Goal: Task Accomplishment & Management: Use online tool/utility

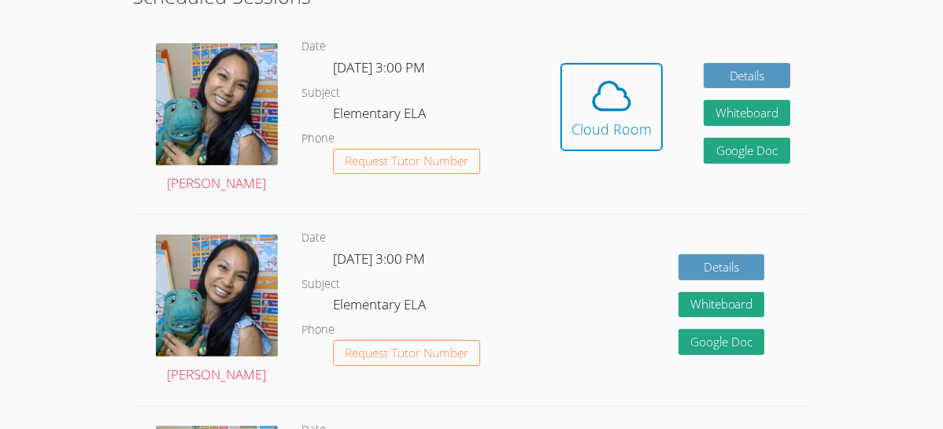
scroll to position [467, 0]
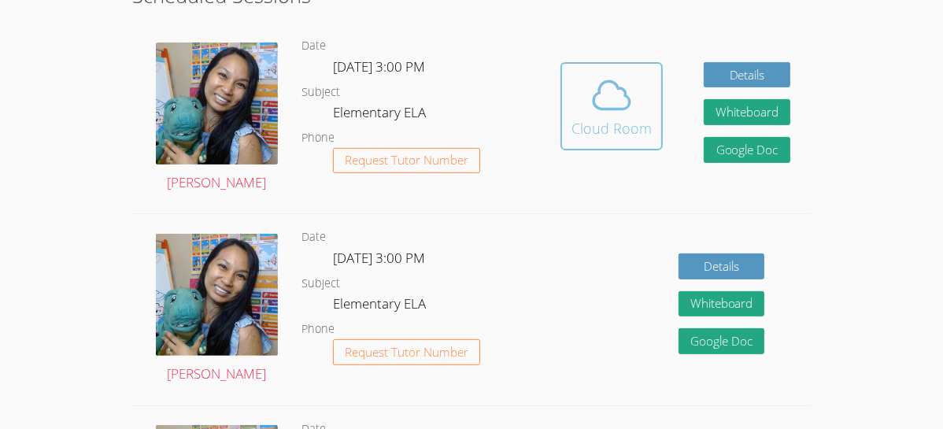
click at [627, 140] on button "Cloud Room" at bounding box center [611, 106] width 102 height 88
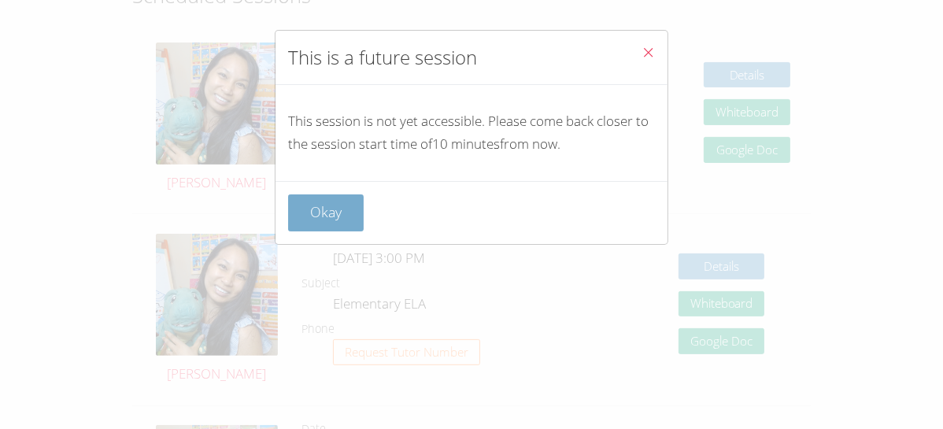
click at [319, 215] on button "Okay" at bounding box center [326, 212] width 76 height 37
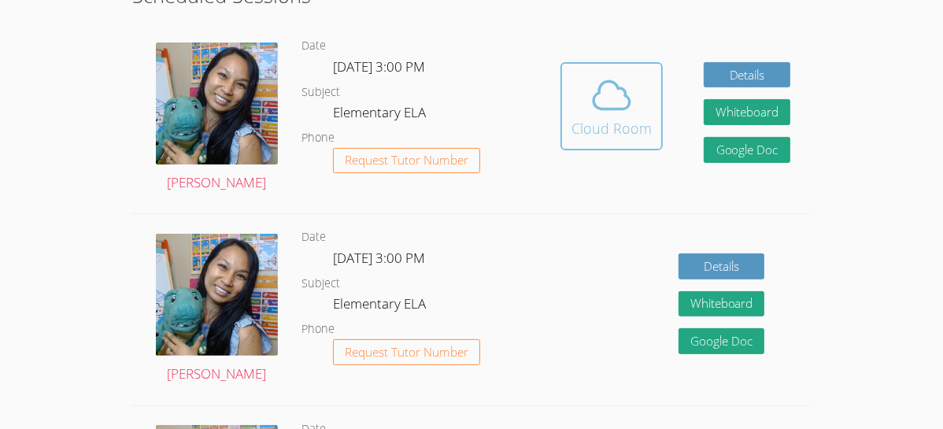
click at [642, 96] on span at bounding box center [612, 95] width 80 height 44
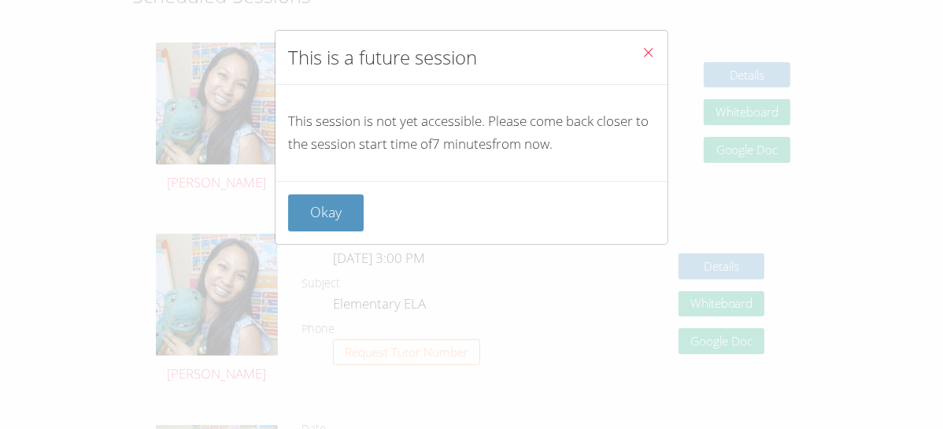
click at [649, 48] on icon "Close" at bounding box center [648, 52] width 13 height 13
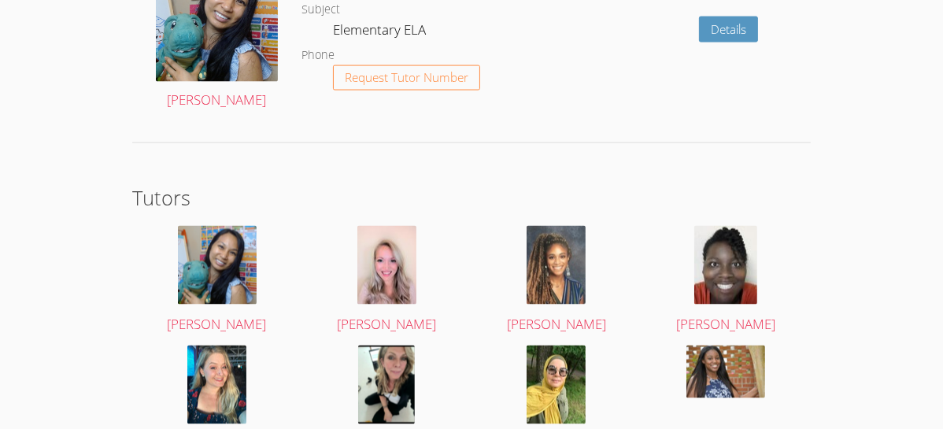
scroll to position [2369, 0]
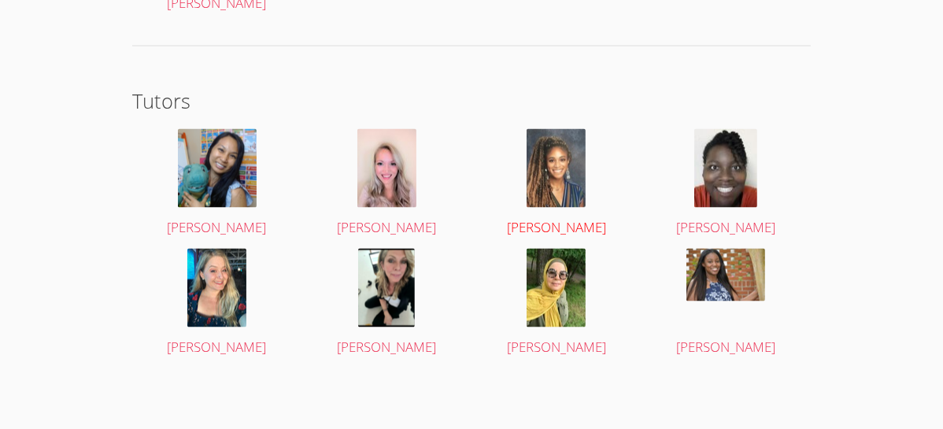
click at [579, 183] on img at bounding box center [556, 168] width 59 height 79
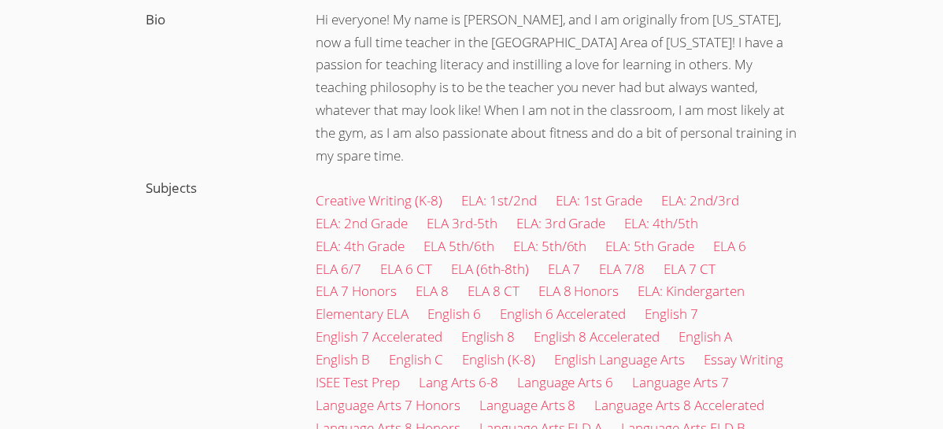
scroll to position [447, 0]
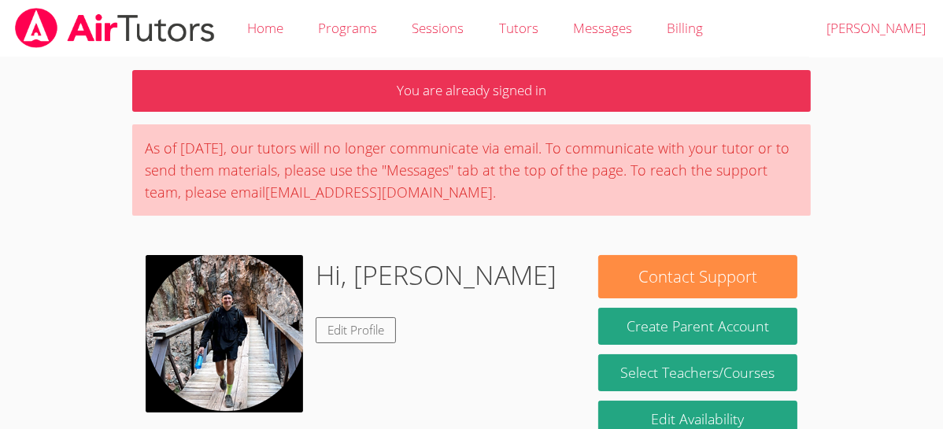
click at [662, 92] on p "You are already signed in" at bounding box center [471, 91] width 679 height 42
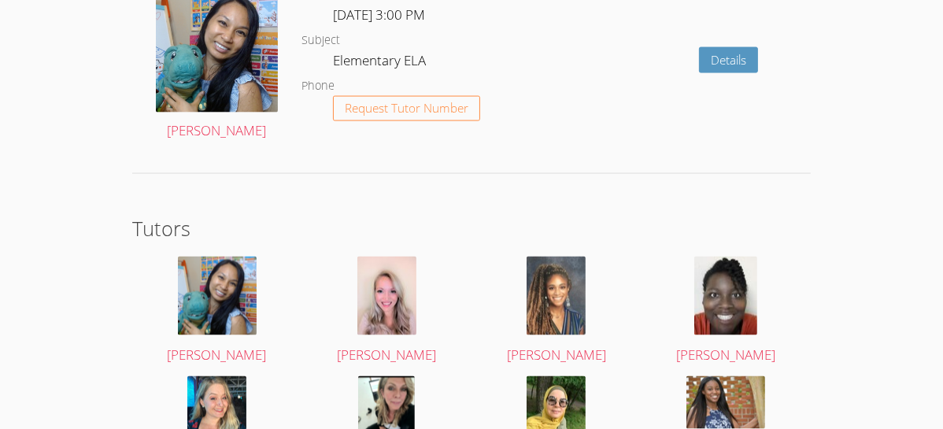
scroll to position [2369, 0]
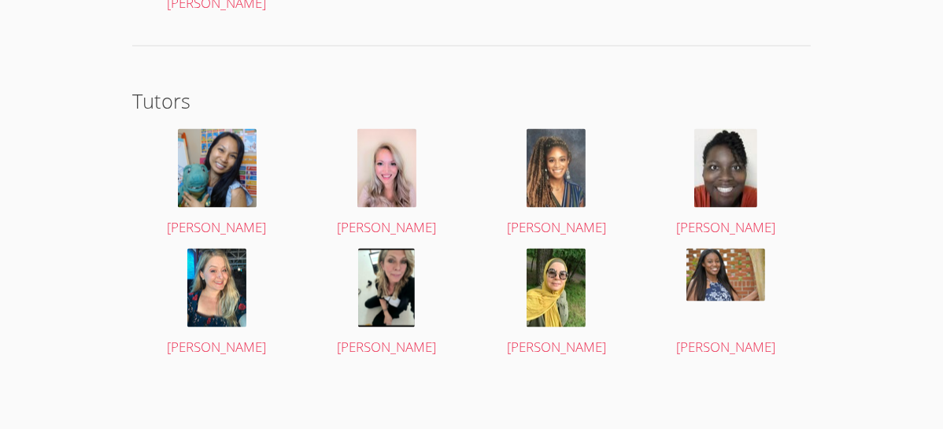
click at [553, 357] on div "Ereida Benitez" at bounding box center [557, 309] width 170 height 120
click at [564, 328] on link "Ereida Benitez" at bounding box center [556, 304] width 142 height 111
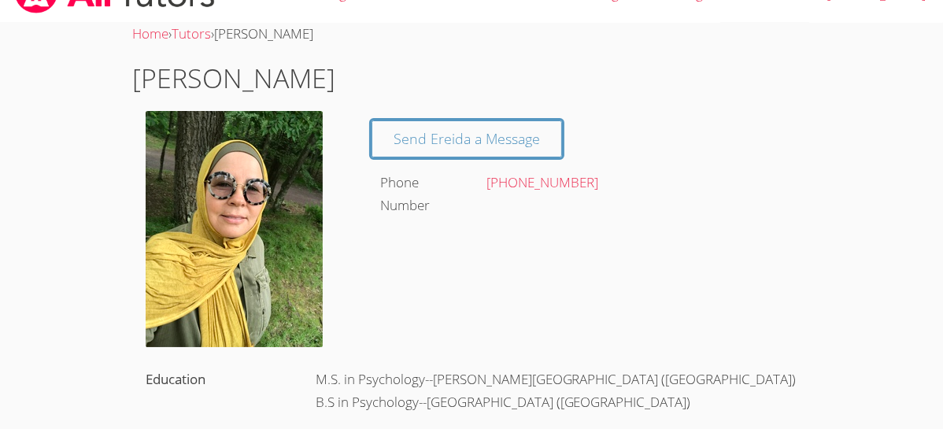
scroll to position [34, 0]
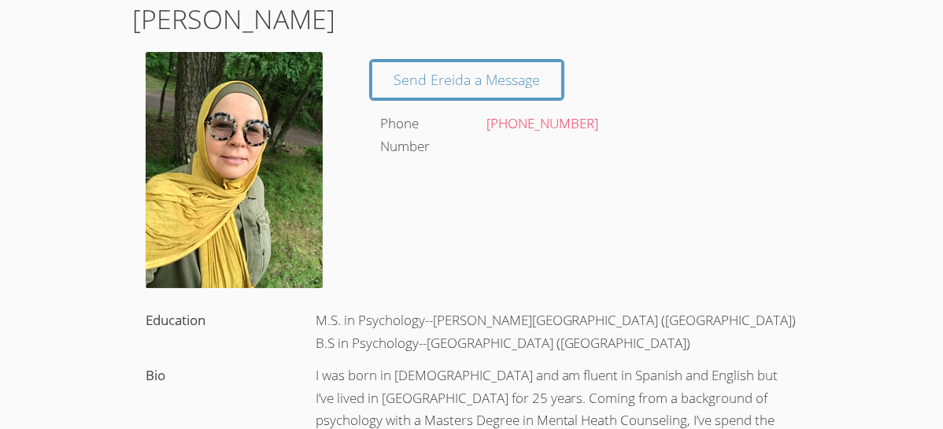
scroll to position [109, 0]
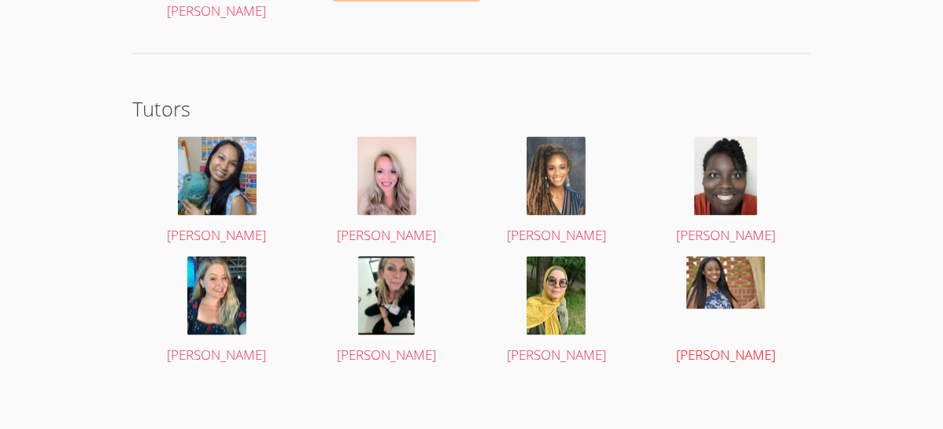
click at [719, 285] on img at bounding box center [725, 283] width 79 height 53
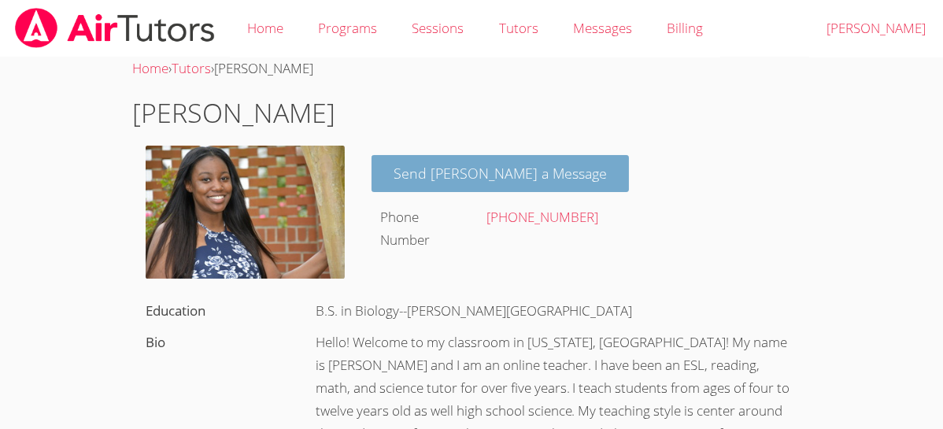
click at [495, 176] on link "Send Yasmeen a Message" at bounding box center [500, 173] width 257 height 37
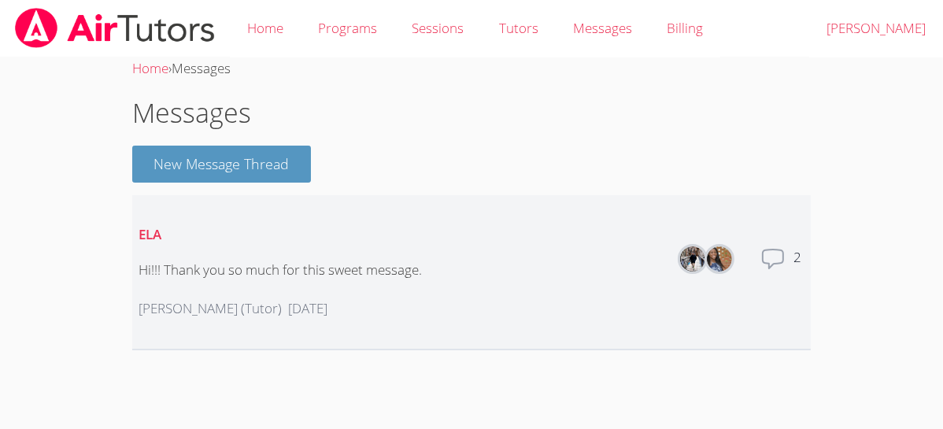
click at [705, 257] on dd at bounding box center [694, 271] width 28 height 50
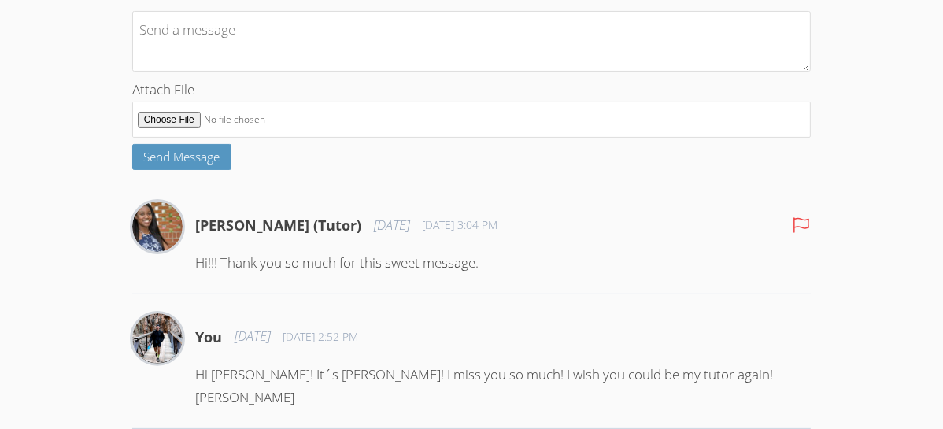
scroll to position [333, 0]
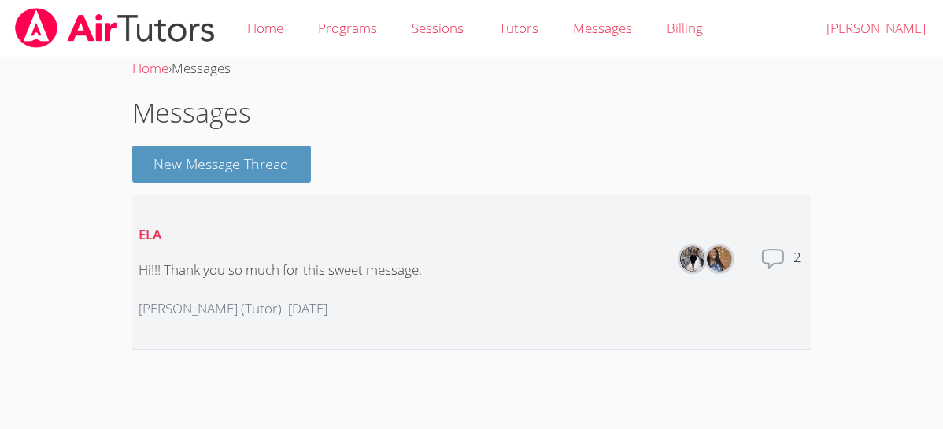
click at [398, 305] on div "[PERSON_NAME] (Tutor) [DATE]" at bounding box center [280, 309] width 283 height 48
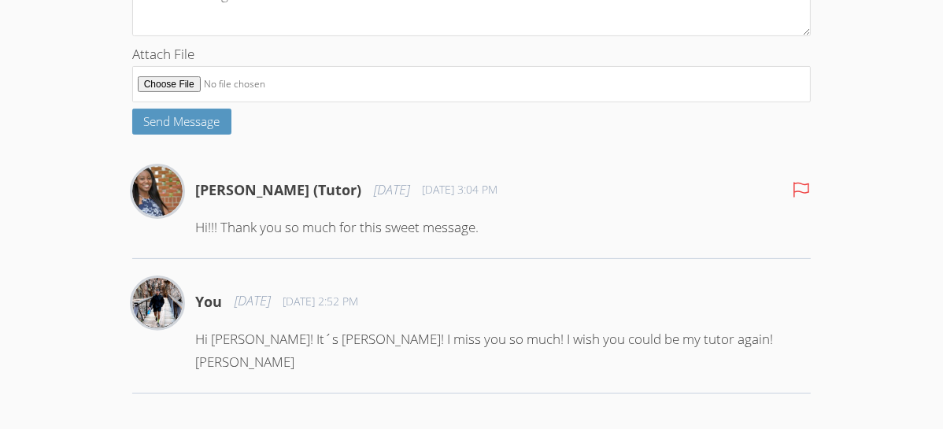
scroll to position [333, 0]
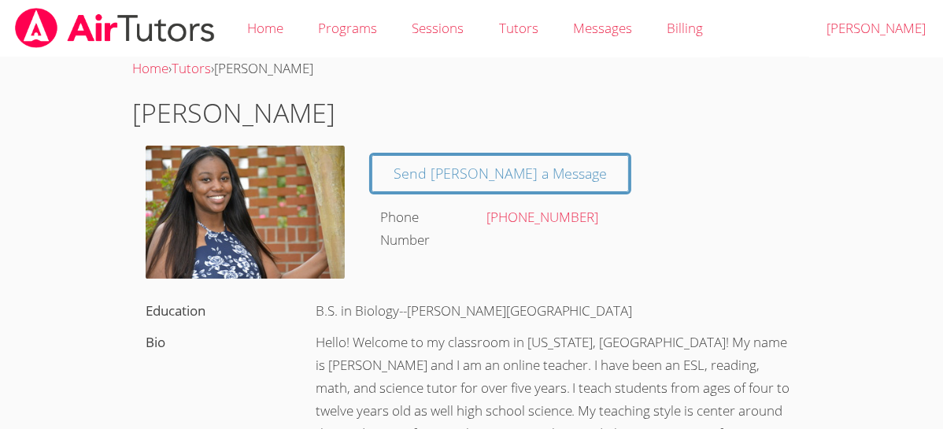
click at [759, 209] on div "[PHONE_NUMBER]" at bounding box center [637, 217] width 302 height 23
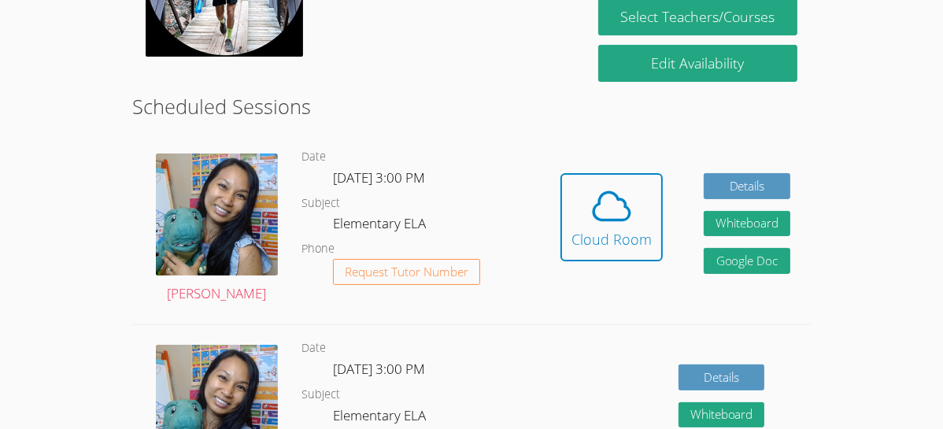
scroll to position [307, 0]
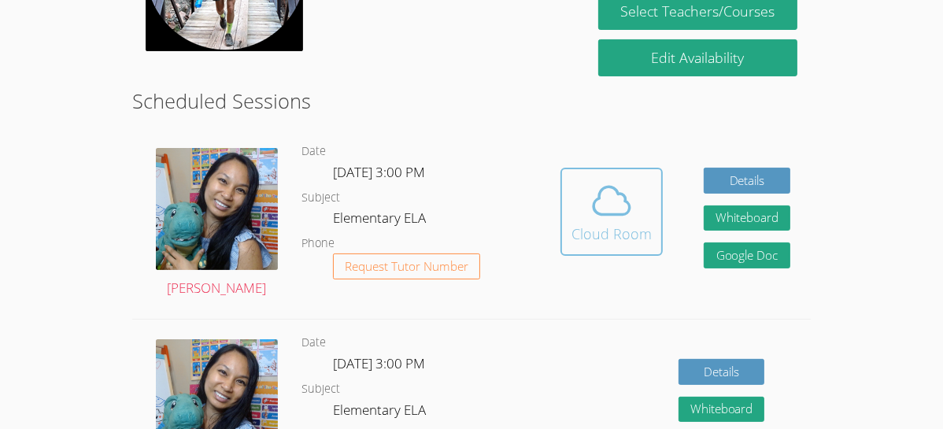
click at [638, 216] on span at bounding box center [612, 201] width 80 height 44
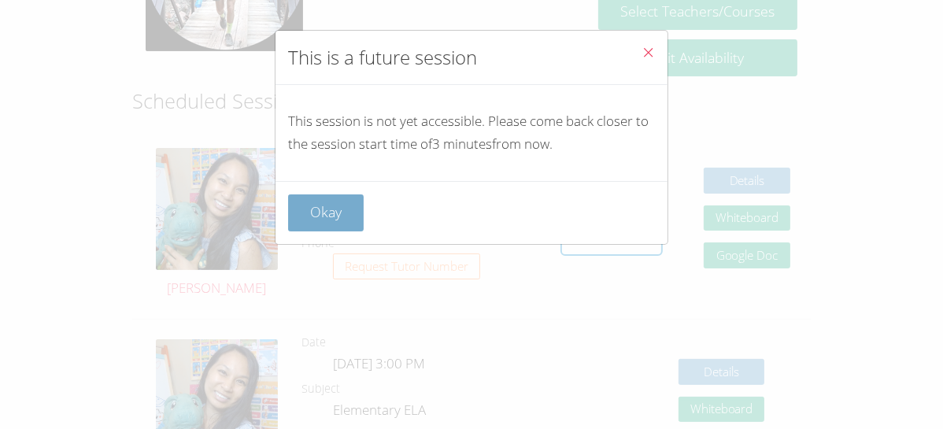
click at [332, 210] on button "Okay" at bounding box center [326, 212] width 76 height 37
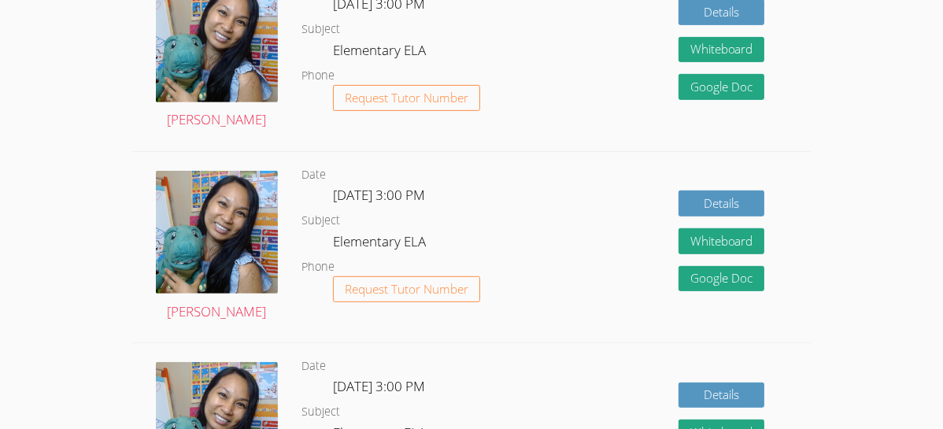
click at [572, 130] on div "Details Whiteboard Hidden Google Doc" at bounding box center [675, 55] width 272 height 191
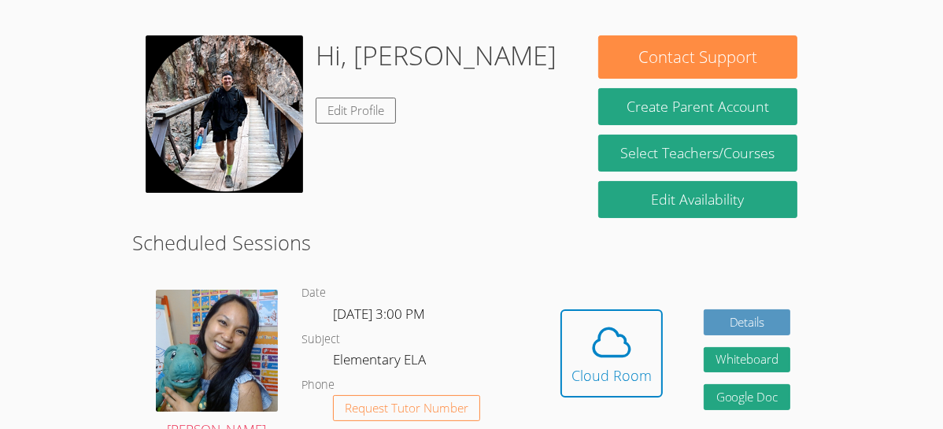
scroll to position [0, 0]
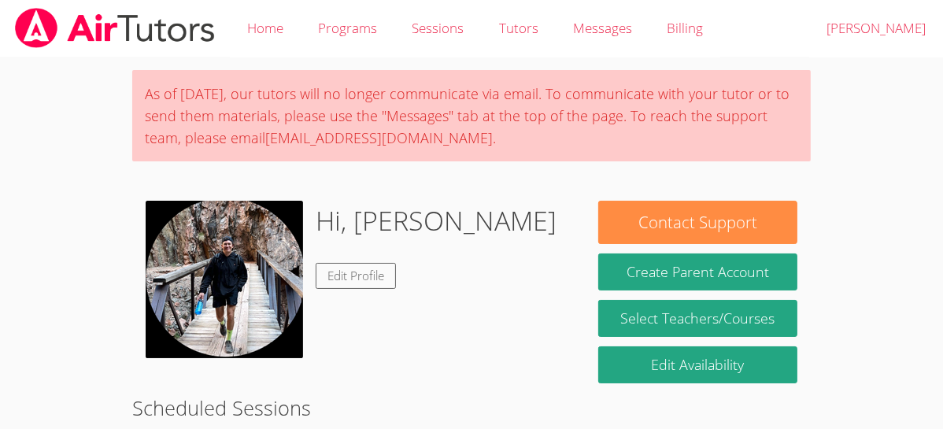
click at [617, 15] on link "Messages" at bounding box center [603, 28] width 94 height 57
click at [535, 40] on link "Tutors" at bounding box center [519, 28] width 74 height 57
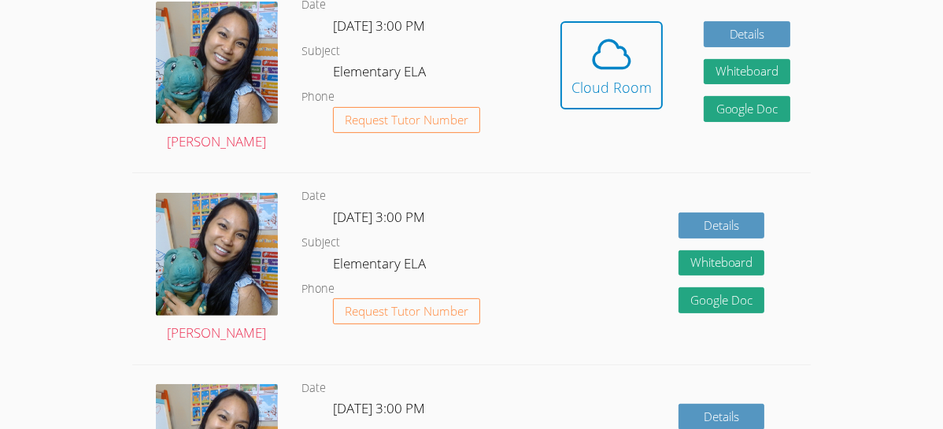
scroll to position [455, 0]
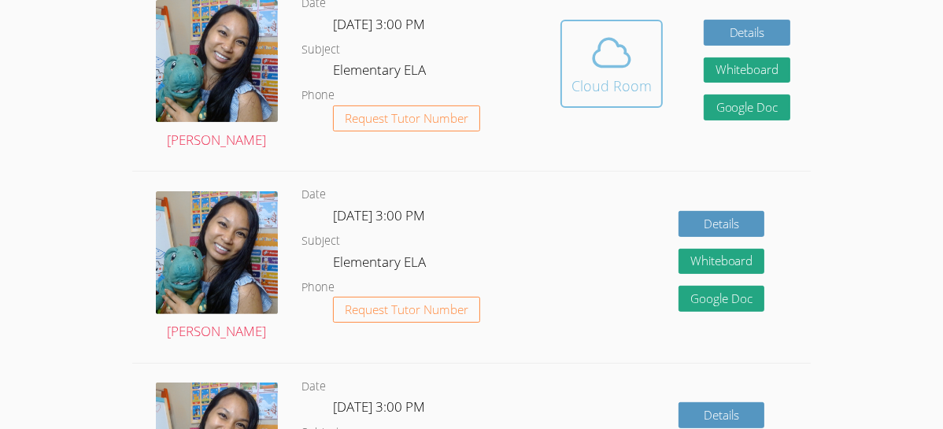
click at [602, 27] on button "Cloud Room" at bounding box center [611, 64] width 102 height 88
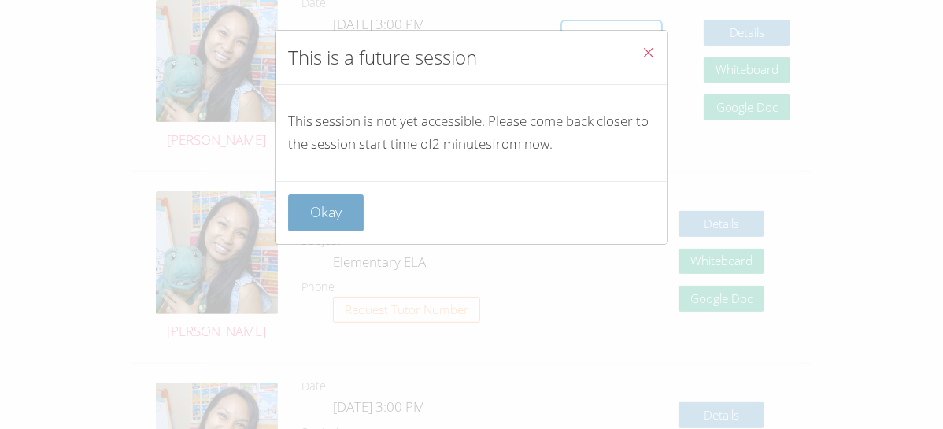
click at [320, 202] on button "Okay" at bounding box center [326, 212] width 76 height 37
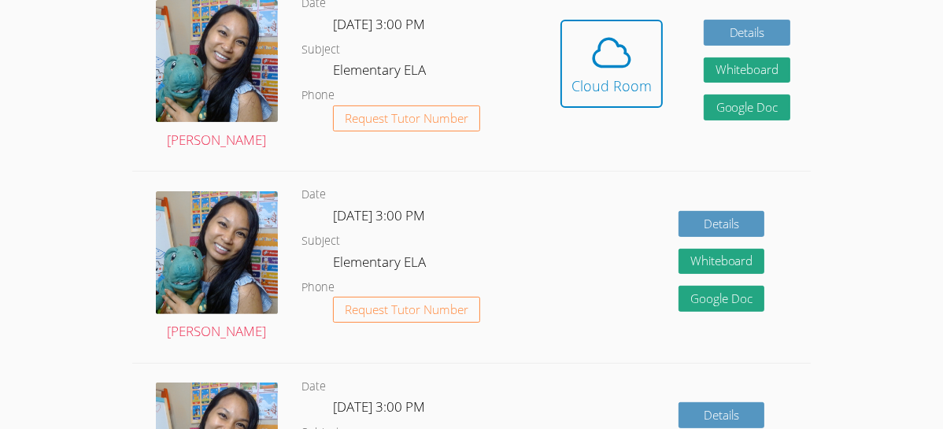
click at [338, 187] on dl "Date [DATE] 3:00 PM Subject Elementary ELA Phone Request Tutor Number" at bounding box center [420, 267] width 238 height 164
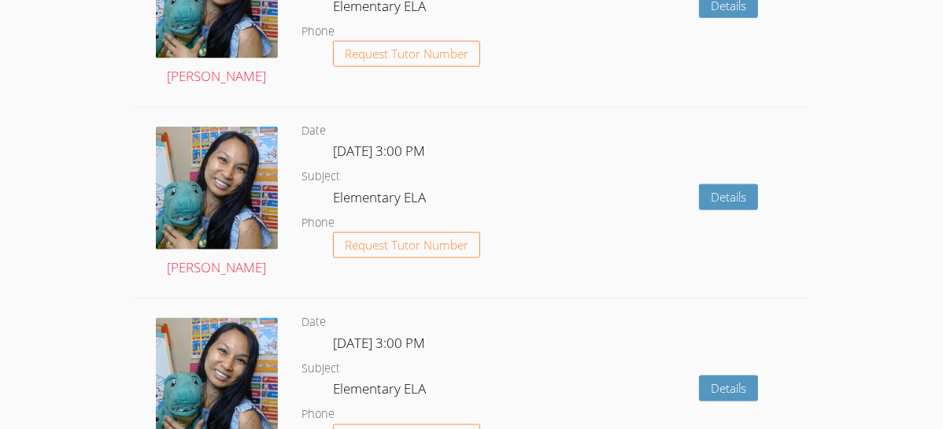
scroll to position [1654, 0]
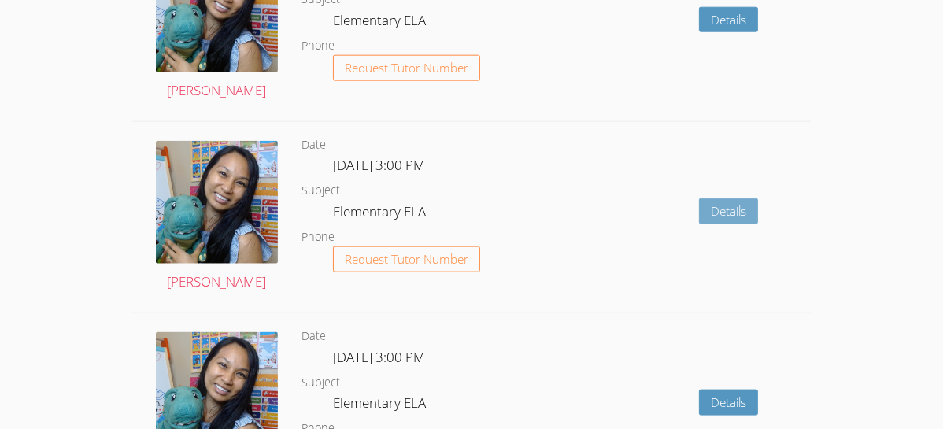
click at [735, 210] on link "Details" at bounding box center [728, 211] width 59 height 26
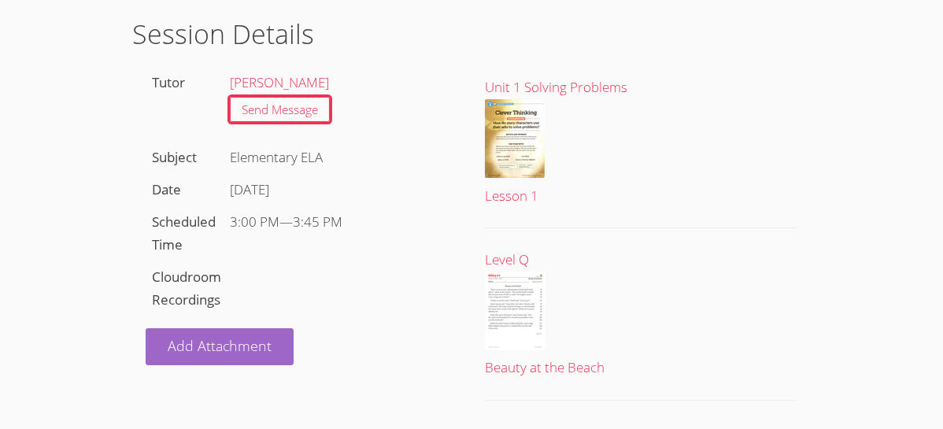
scroll to position [79, 0]
click at [422, 120] on li "Send Message" at bounding box center [341, 109] width 222 height 31
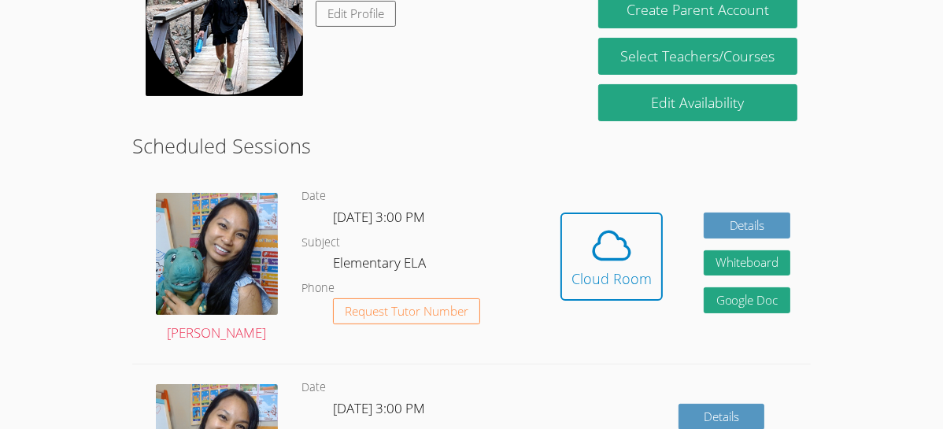
scroll to position [270, 0]
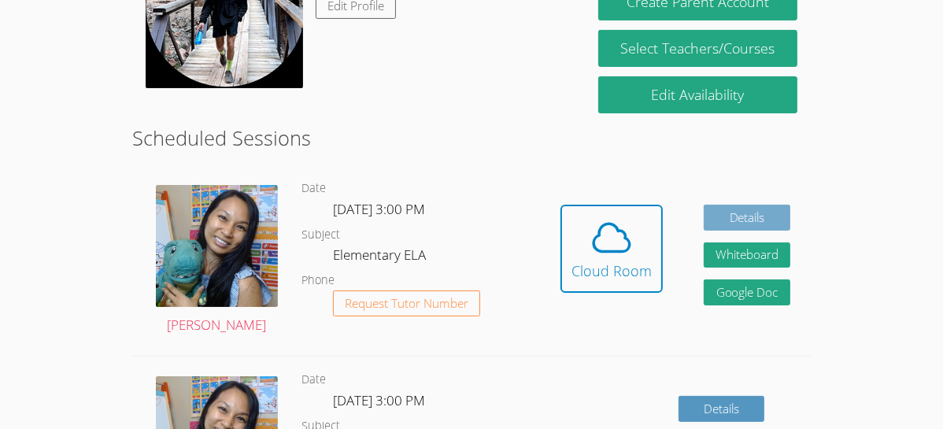
click at [738, 218] on link "Details" at bounding box center [747, 218] width 87 height 26
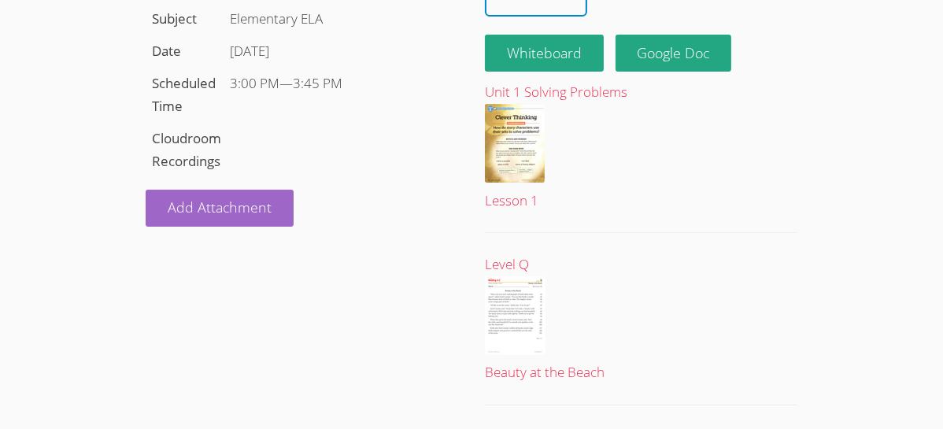
scroll to position [270, 0]
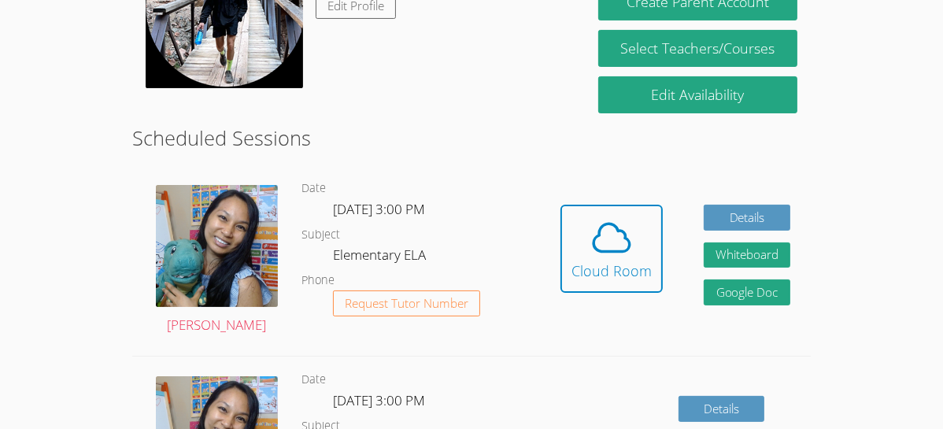
click at [662, 251] on div "Hidden Cloud Room Details Whiteboard Hidden Google Doc" at bounding box center [675, 260] width 272 height 191
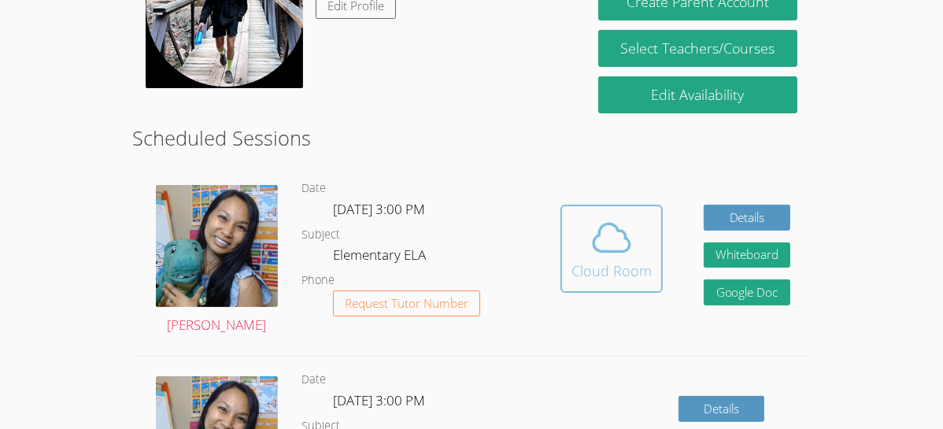
click at [562, 229] on button "Cloud Room" at bounding box center [611, 249] width 102 height 88
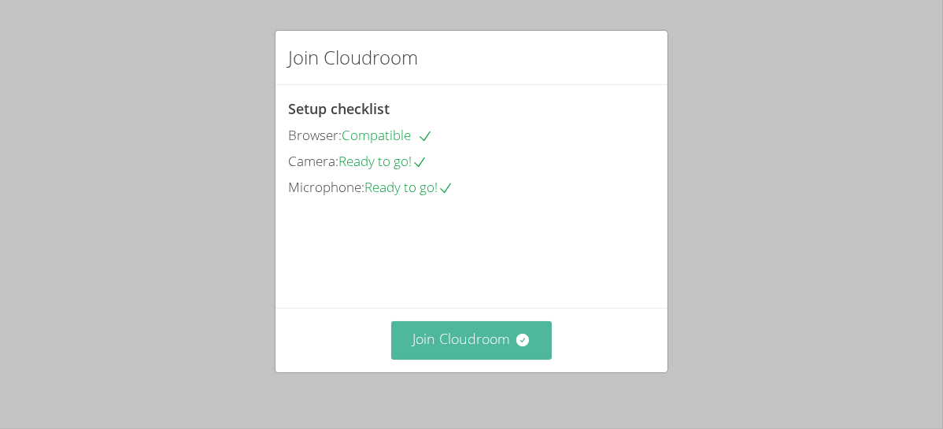
click at [512, 339] on button "Join Cloudroom" at bounding box center [471, 340] width 161 height 39
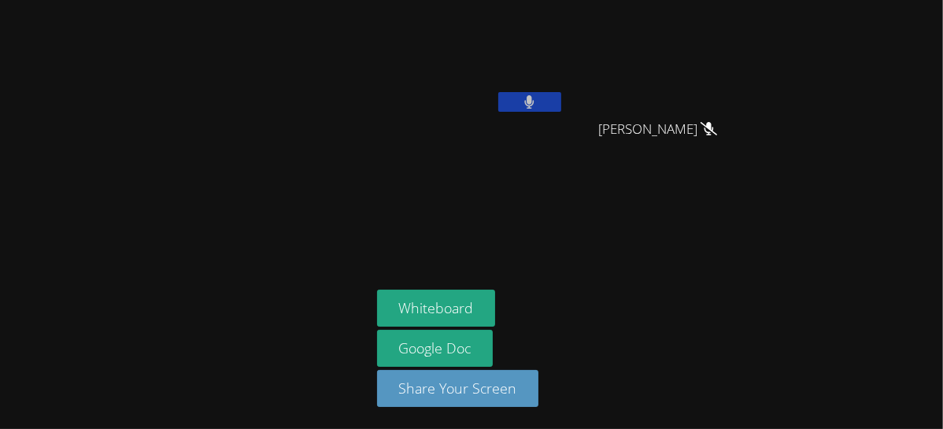
click at [551, 99] on button at bounding box center [529, 102] width 63 height 20
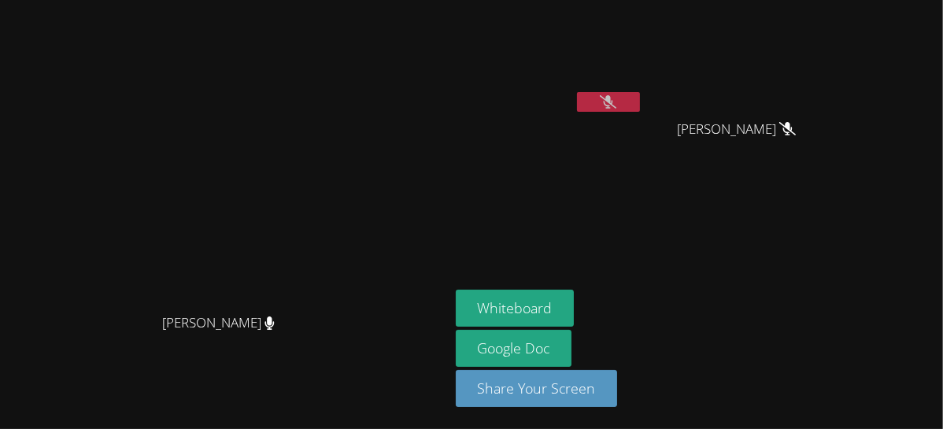
click at [616, 97] on icon at bounding box center [608, 101] width 17 height 13
click at [643, 89] on video at bounding box center [549, 58] width 187 height 105
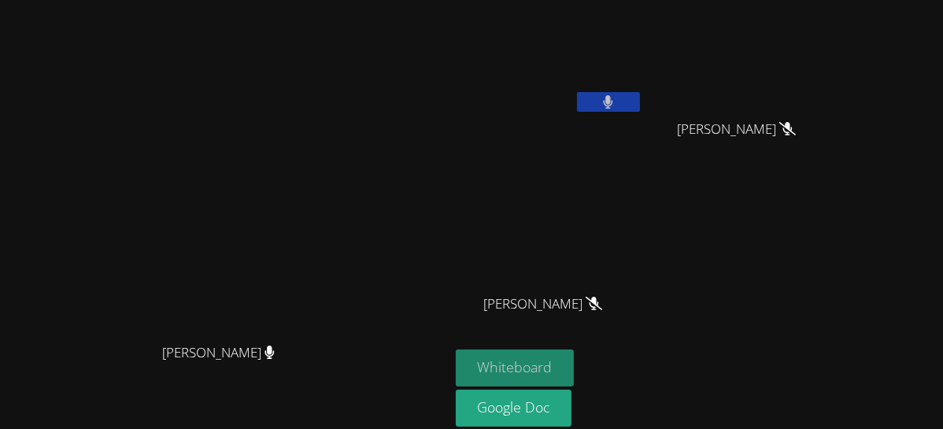
click at [575, 361] on button "Whiteboard" at bounding box center [515, 368] width 119 height 37
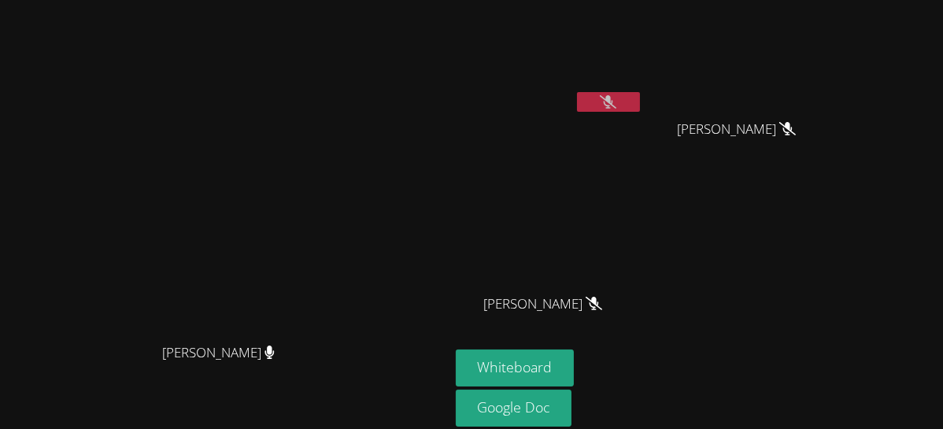
click at [640, 98] on button at bounding box center [608, 102] width 63 height 20
click at [643, 91] on video at bounding box center [549, 58] width 187 height 105
click at [640, 98] on button at bounding box center [608, 102] width 63 height 20
click at [751, 141] on div "Yuxi Li" at bounding box center [742, 143] width 187 height 63
click at [640, 94] on button at bounding box center [608, 102] width 63 height 20
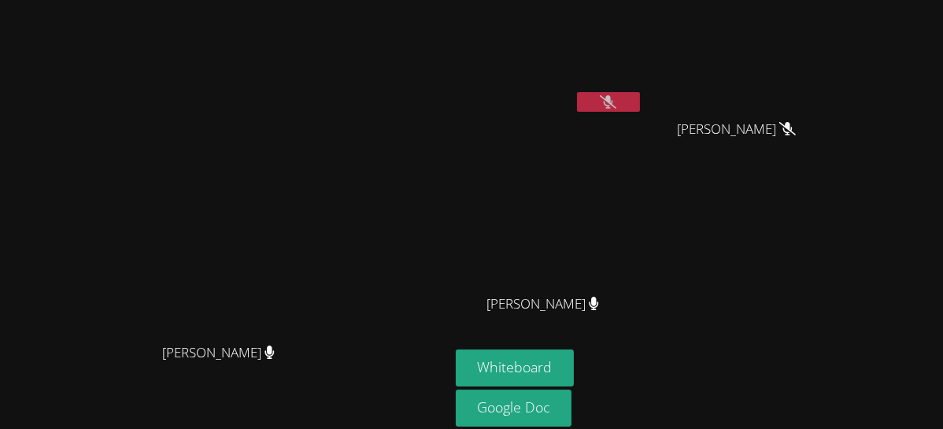
click at [616, 98] on icon at bounding box center [608, 101] width 17 height 13
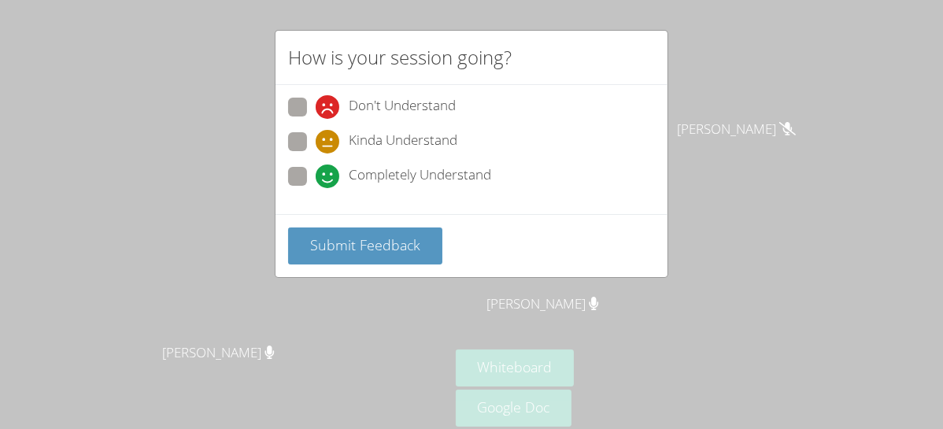
click at [307, 167] on label "Completely Understand" at bounding box center [389, 177] width 203 height 21
click at [316, 167] on input "Completely Understand" at bounding box center [322, 173] width 13 height 13
radio input "true"
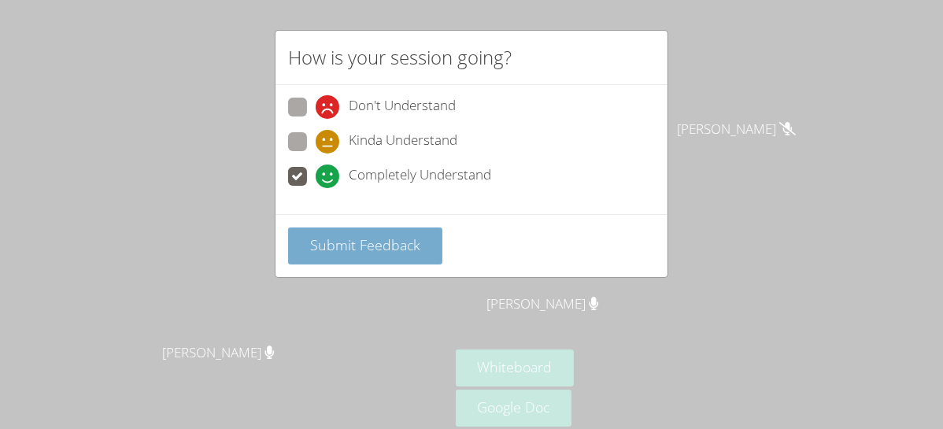
click at [341, 235] on span "Submit Feedback" at bounding box center [365, 244] width 110 height 19
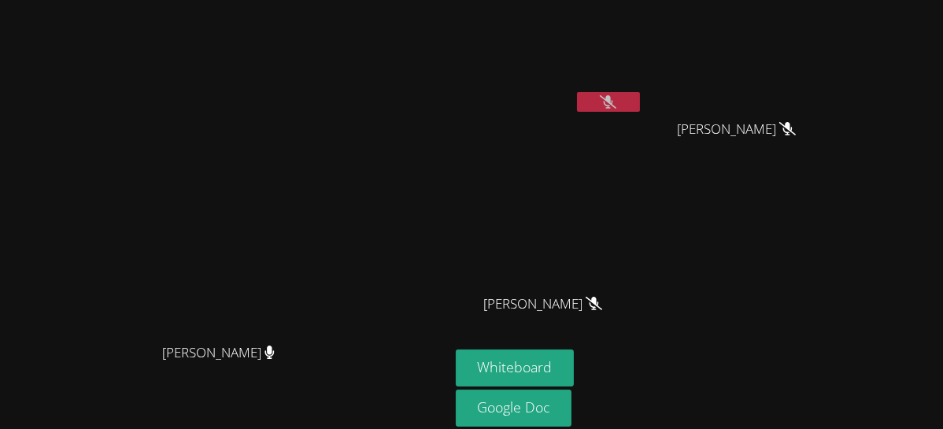
click at [640, 103] on button at bounding box center [608, 102] width 63 height 20
